Goal: Information Seeking & Learning: Learn about a topic

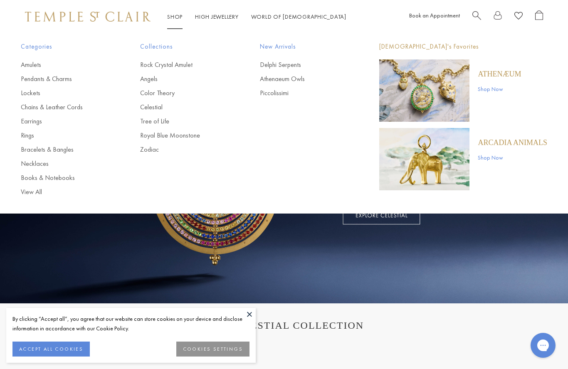
click at [150, 77] on link "Angels" at bounding box center [183, 78] width 86 height 9
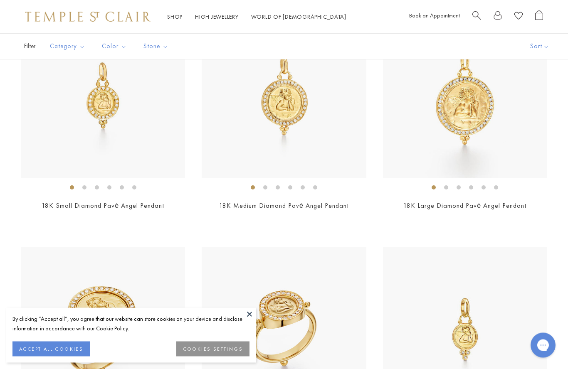
scroll to position [233, 0]
click at [59, 140] on img at bounding box center [103, 96] width 164 height 164
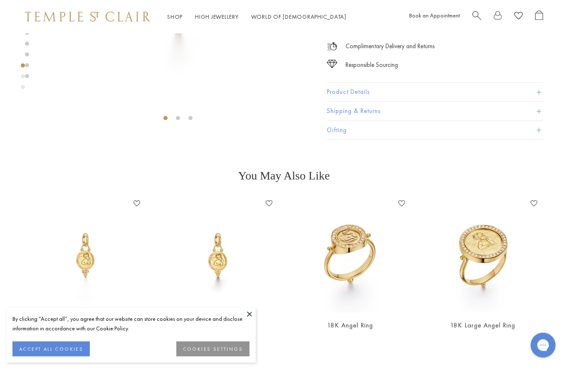
scroll to position [212, 0]
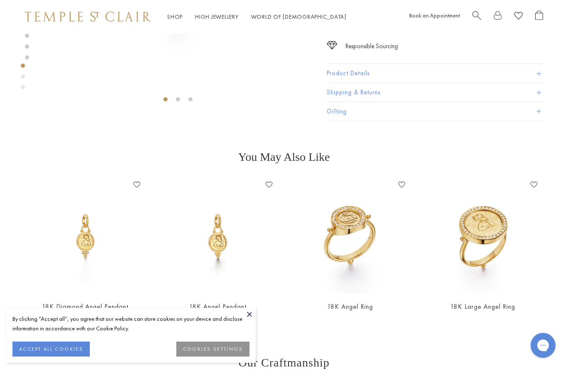
click at [216, 245] on img at bounding box center [218, 236] width 116 height 116
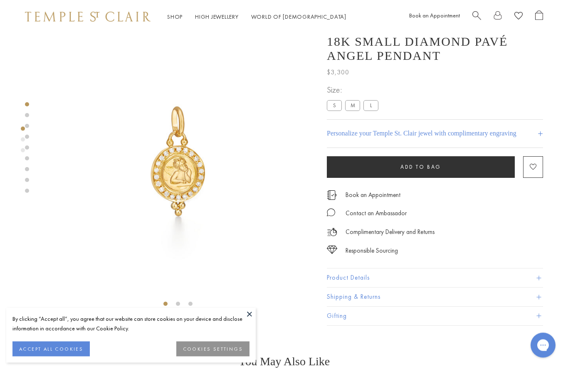
scroll to position [0, 0]
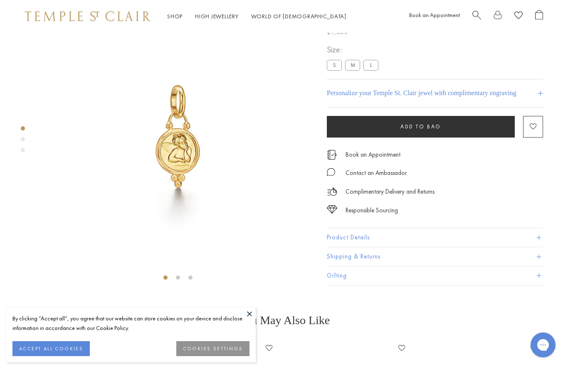
scroll to position [33, 0]
click at [493, 175] on div "Contact an Ambassador" at bounding box center [435, 169] width 216 height 19
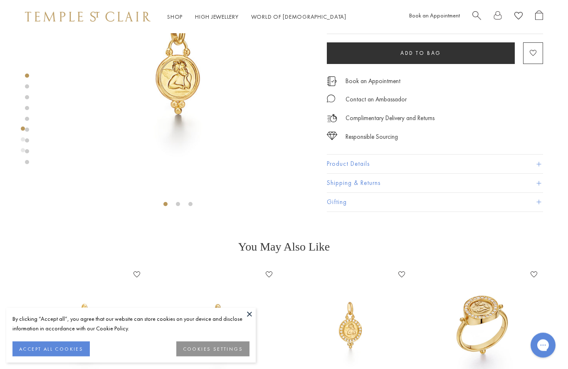
scroll to position [0, 0]
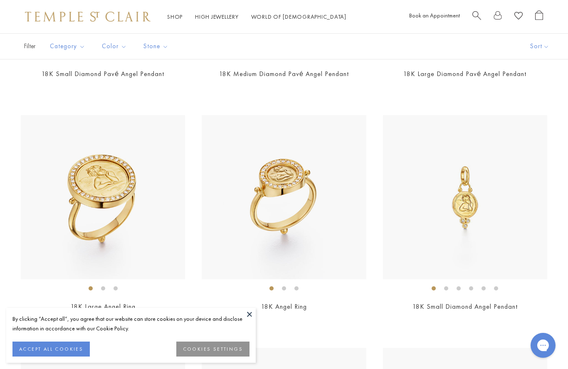
scroll to position [419, 0]
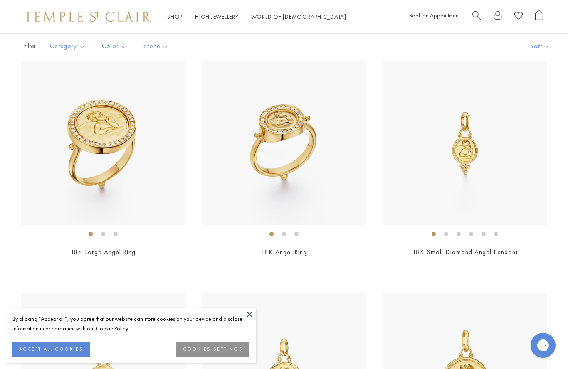
click at [520, 180] on img at bounding box center [465, 143] width 164 height 164
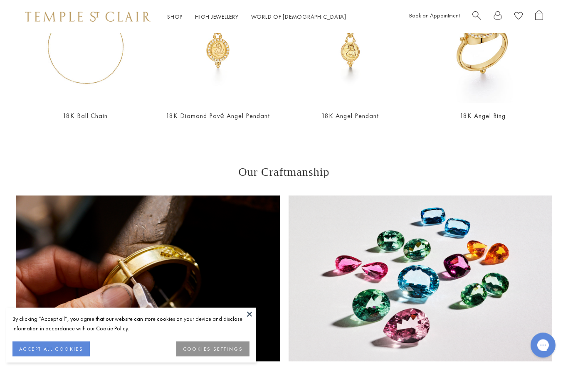
scroll to position [411, 0]
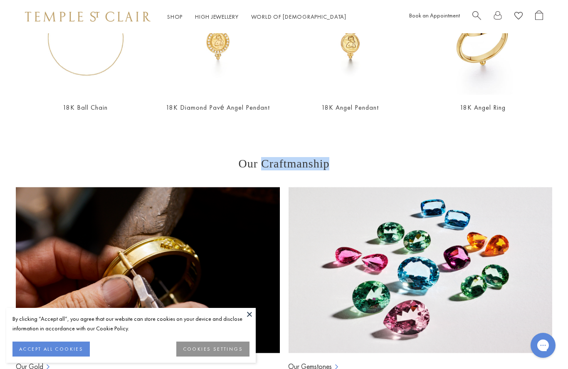
click at [0, 224] on div "Our Craftmanship Our Gold Our Gemstones Back to Top" at bounding box center [284, 301] width 568 height 289
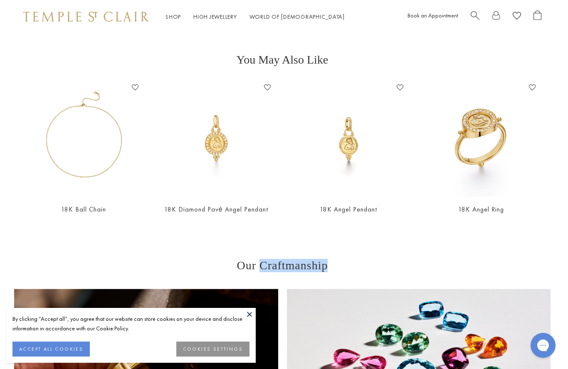
scroll to position [309, 2]
click at [75, 211] on link "18K Ball Chain" at bounding box center [83, 209] width 45 height 9
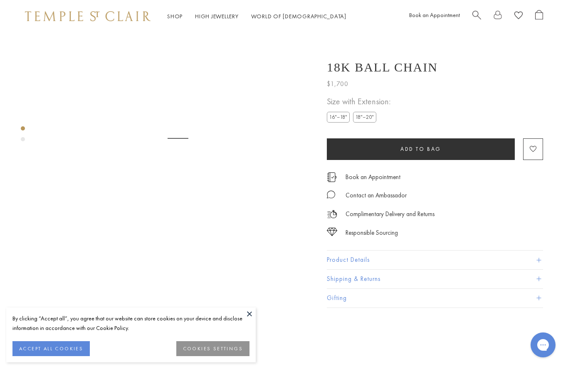
scroll to position [33, 0]
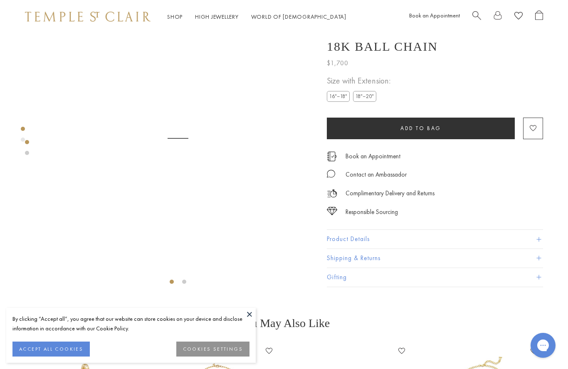
click at [367, 101] on label "18"–20"" at bounding box center [364, 97] width 23 height 10
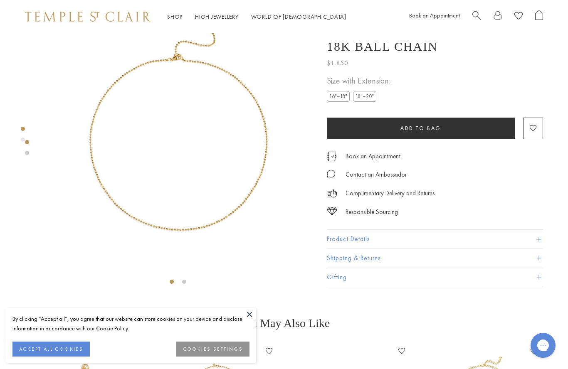
click at [332, 101] on label "16"–18"" at bounding box center [338, 97] width 23 height 10
click at [533, 238] on button "Product Details" at bounding box center [435, 239] width 216 height 19
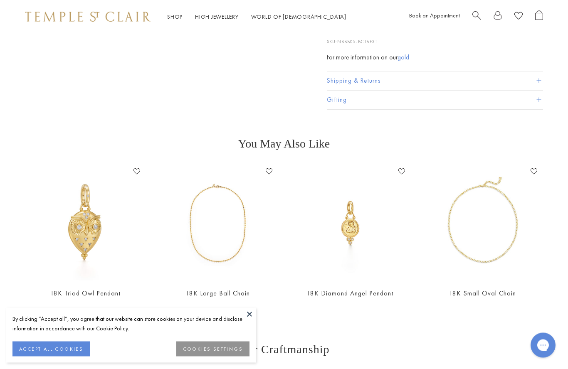
scroll to position [313, 0]
click at [207, 291] on link "18K Large Ball Chain" at bounding box center [218, 293] width 64 height 9
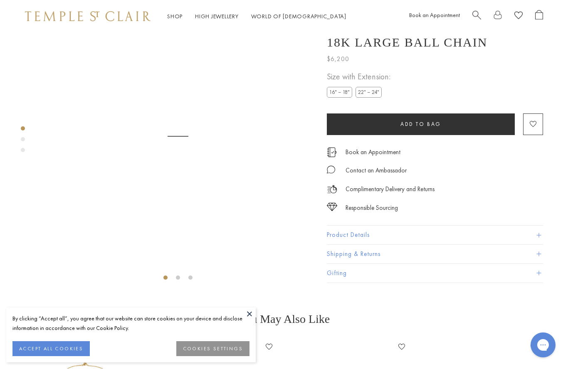
scroll to position [33, 0]
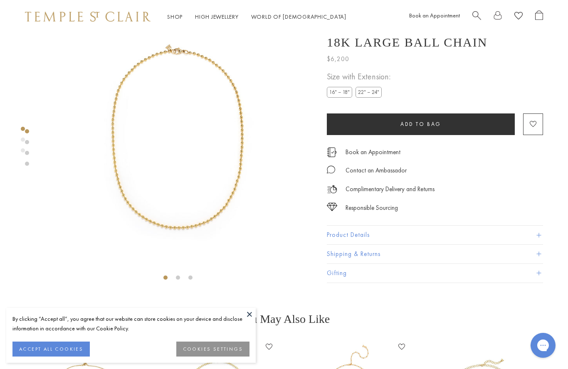
click at [537, 236] on span at bounding box center [539, 235] width 5 height 5
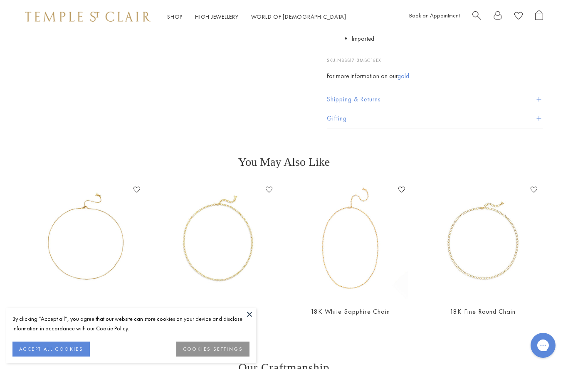
scroll to position [304, 0]
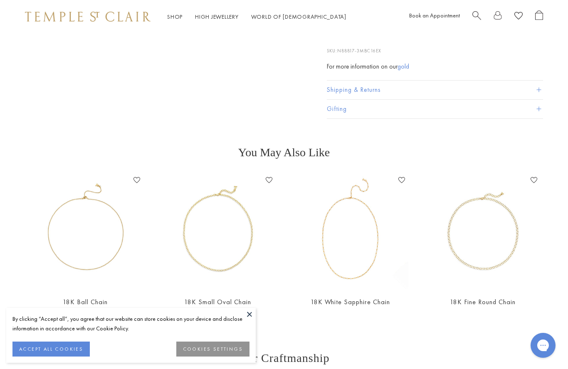
click at [55, 236] on img at bounding box center [85, 232] width 116 height 116
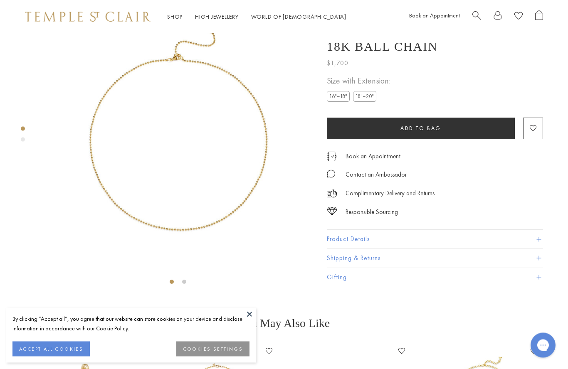
scroll to position [33, 0]
click at [536, 243] on button "Product Details" at bounding box center [435, 239] width 216 height 19
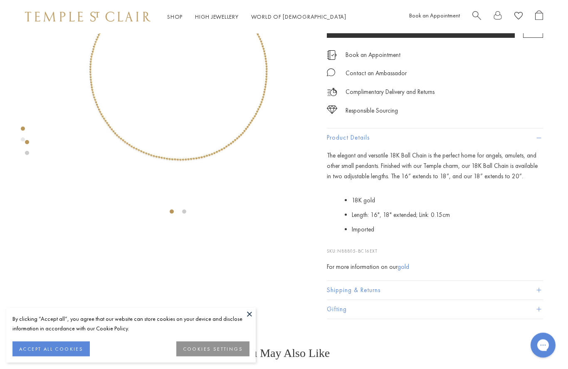
scroll to position [105, 0]
click at [407, 265] on link "gold" at bounding box center [404, 265] width 12 height 9
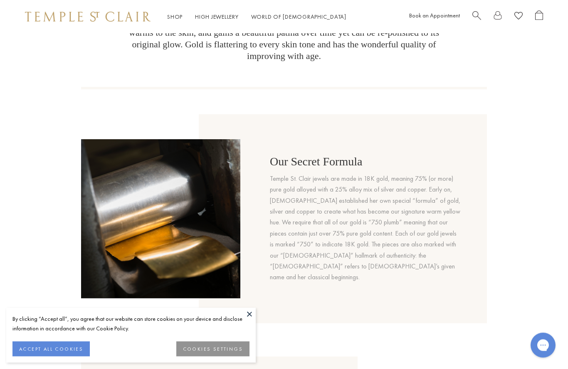
scroll to position [314, 0]
